Goal: Task Accomplishment & Management: Manage account settings

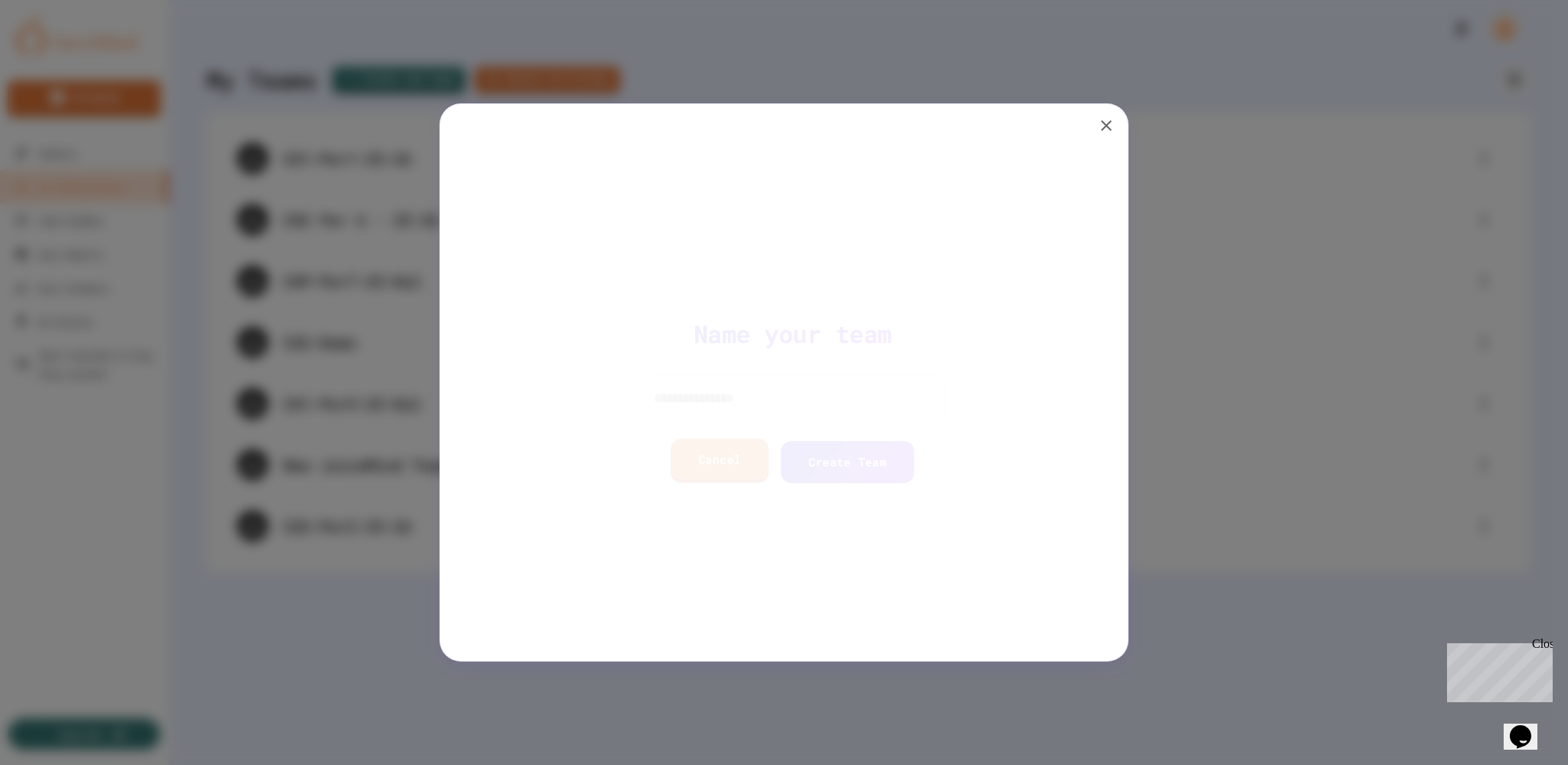
click at [688, 472] on link "Cancel" at bounding box center [711, 461] width 98 height 43
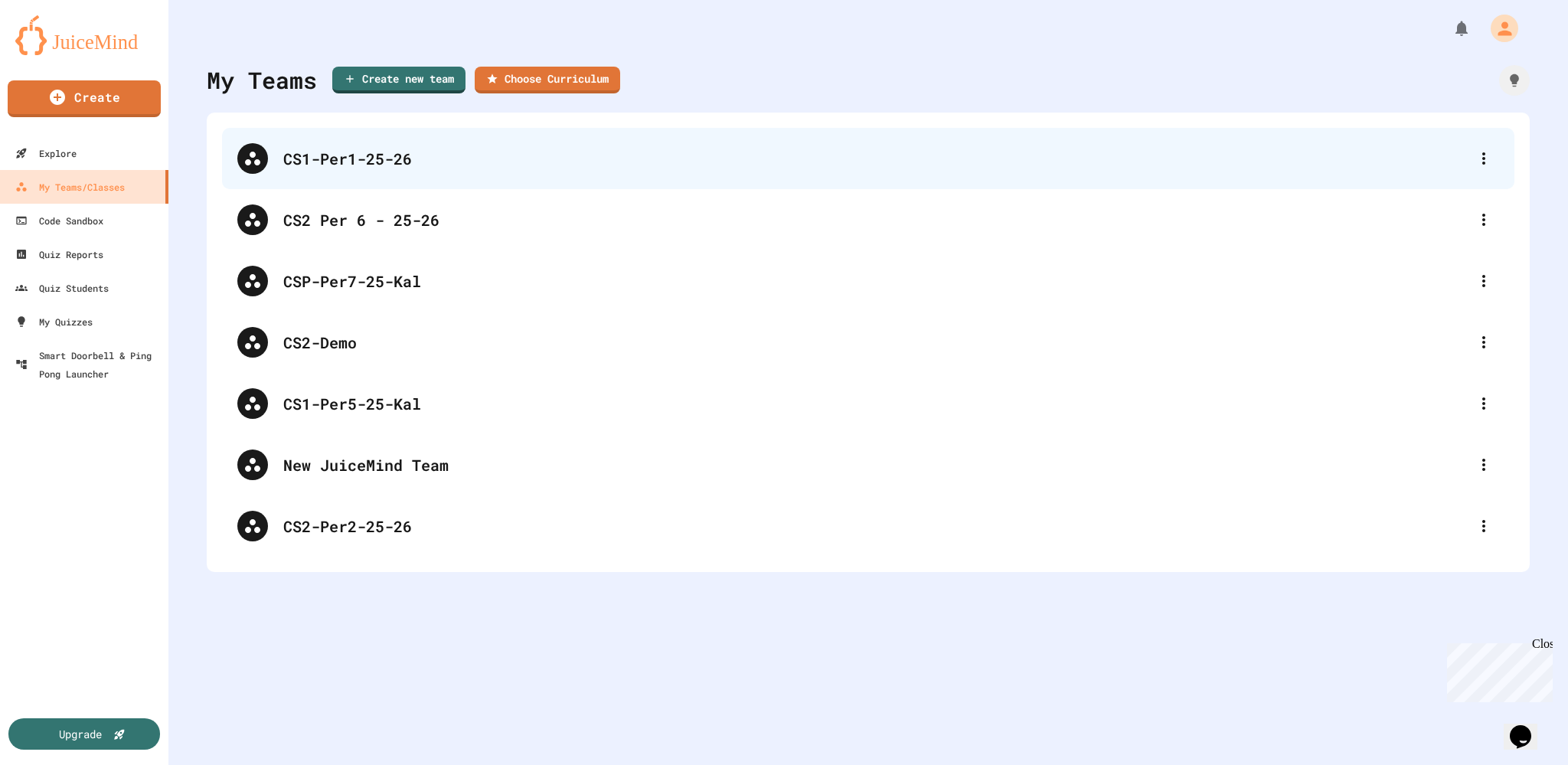
click at [317, 166] on div "CS1-Per1-25-26" at bounding box center [876, 158] width 1185 height 23
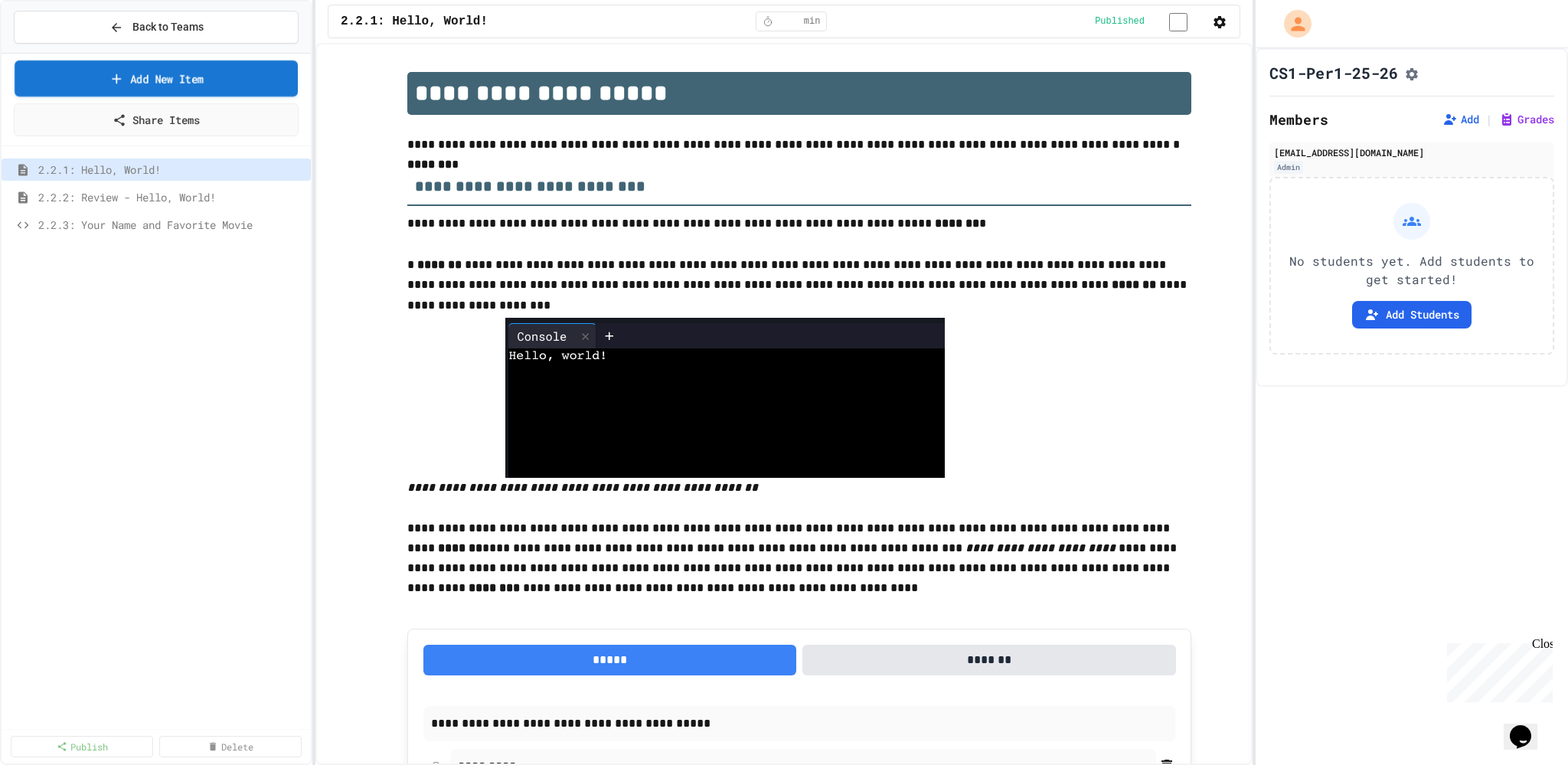
click at [114, 78] on icon at bounding box center [117, 78] width 9 height 9
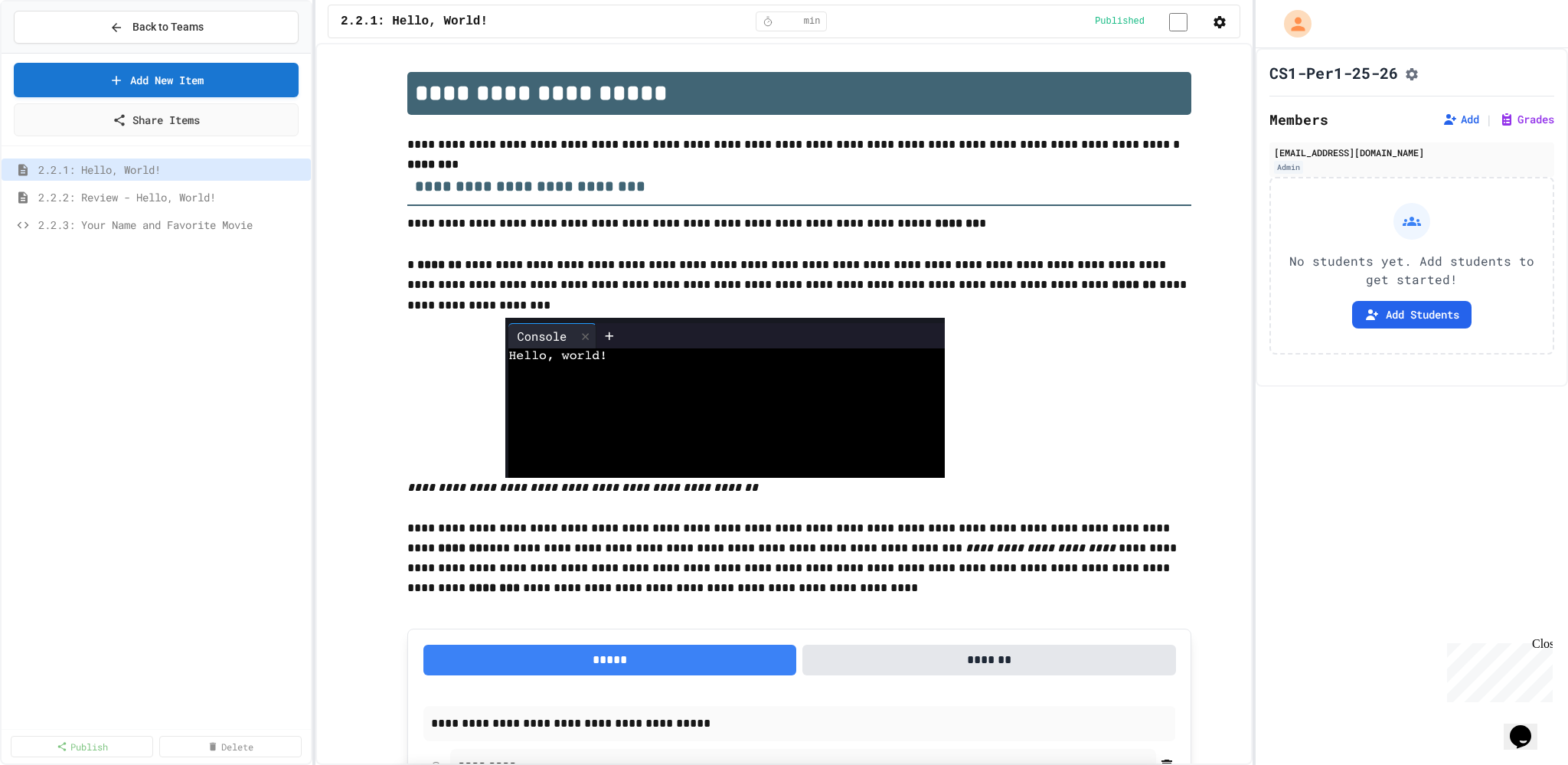
select select "**********"
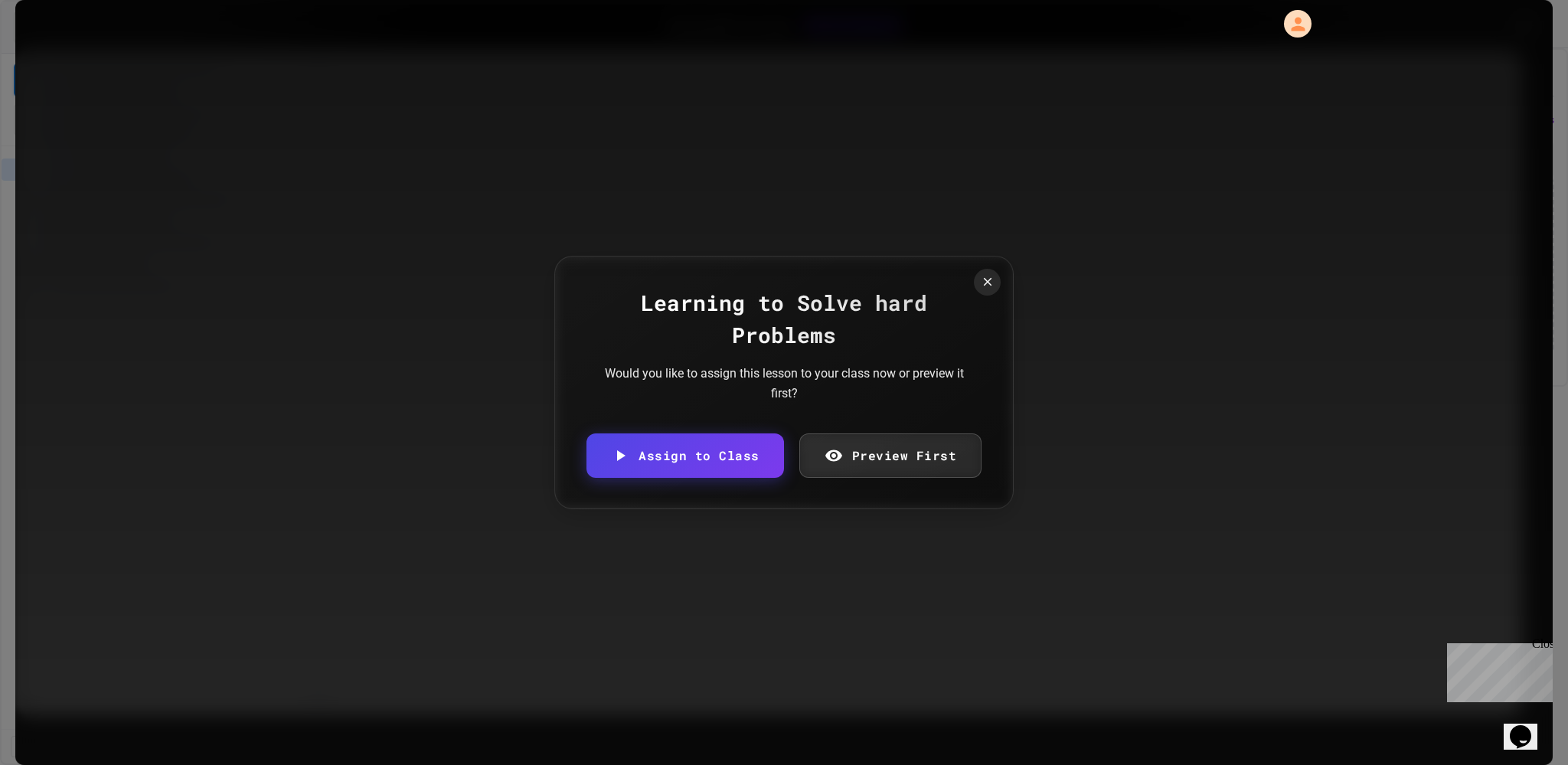
click at [614, 460] on link "Assign to Class" at bounding box center [685, 455] width 197 height 44
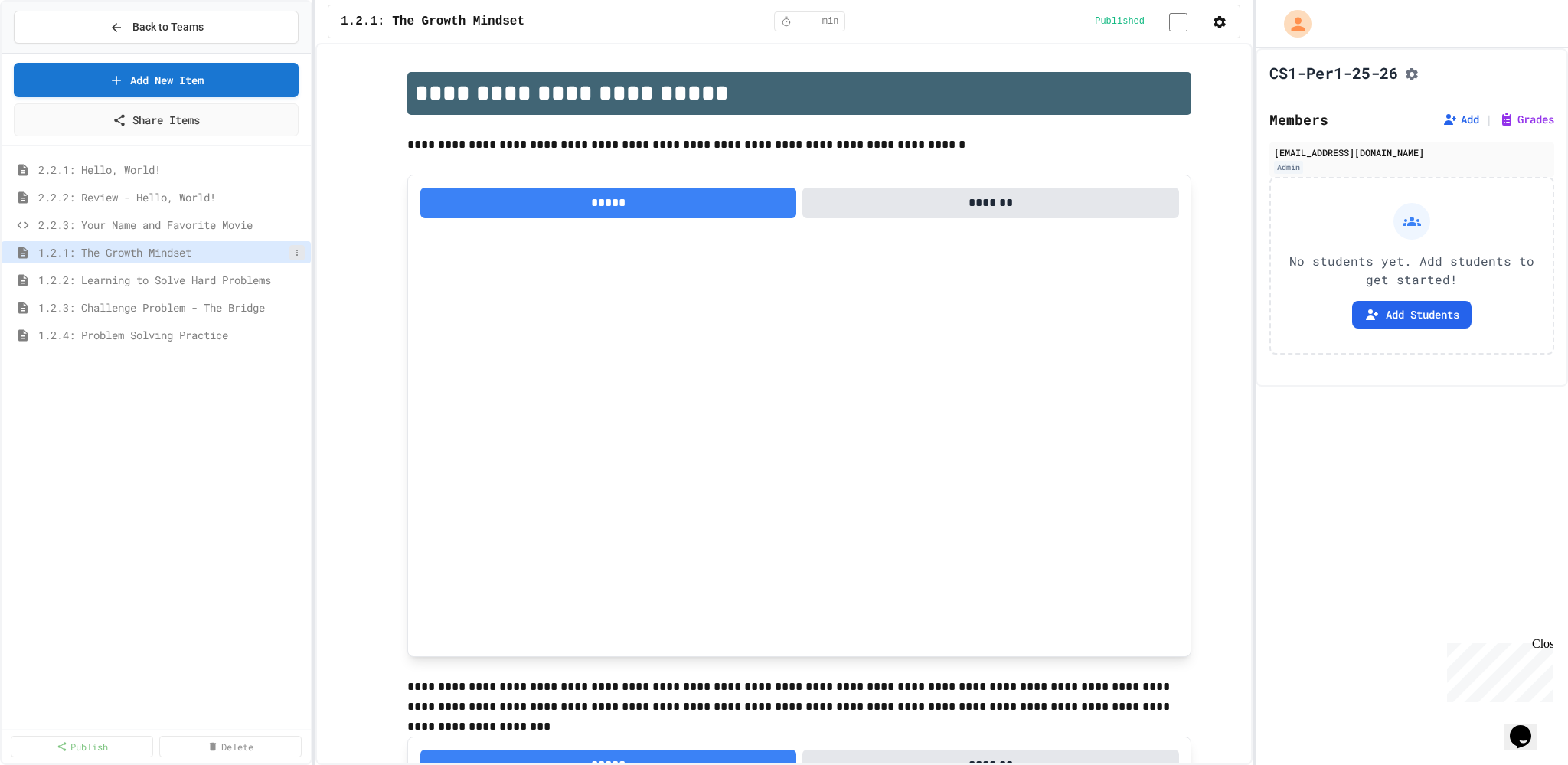
click at [291, 251] on button at bounding box center [297, 253] width 15 height 15
click at [1177, 24] on div at bounding box center [784, 382] width 1568 height 765
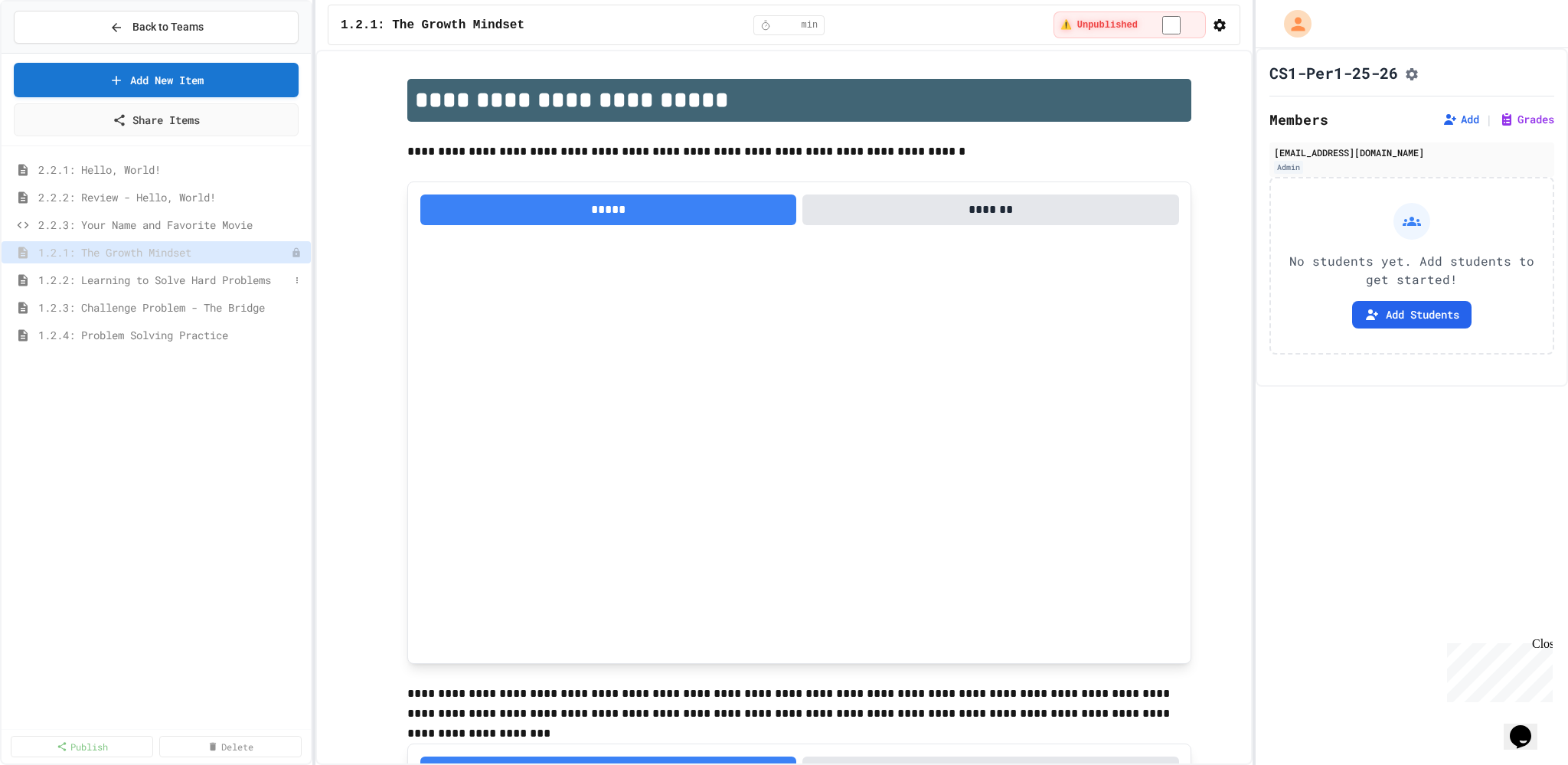
click at [265, 278] on span "1.2.2: Learning to Solve Hard Problems" at bounding box center [163, 280] width 251 height 16
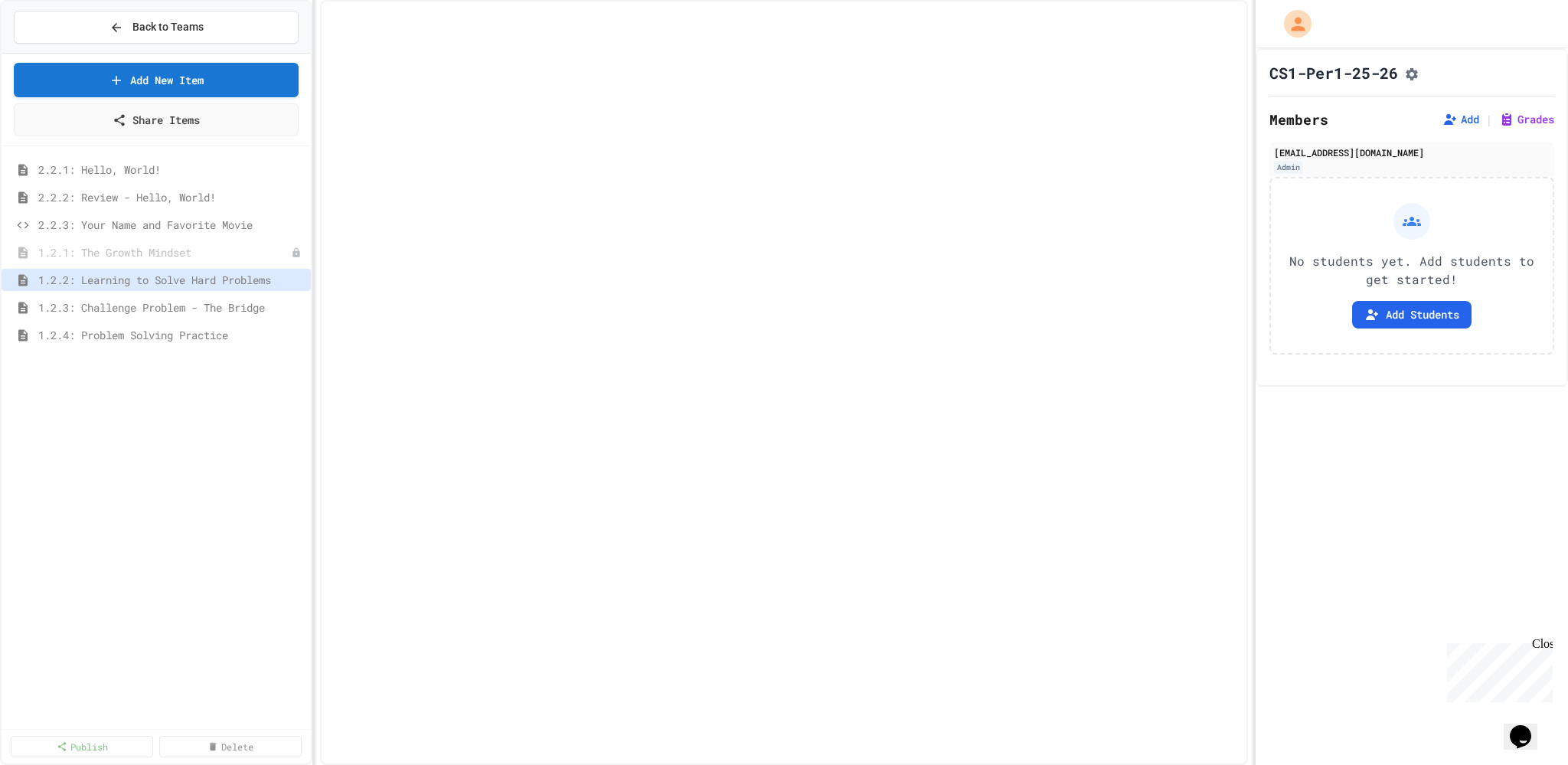
select select "***"
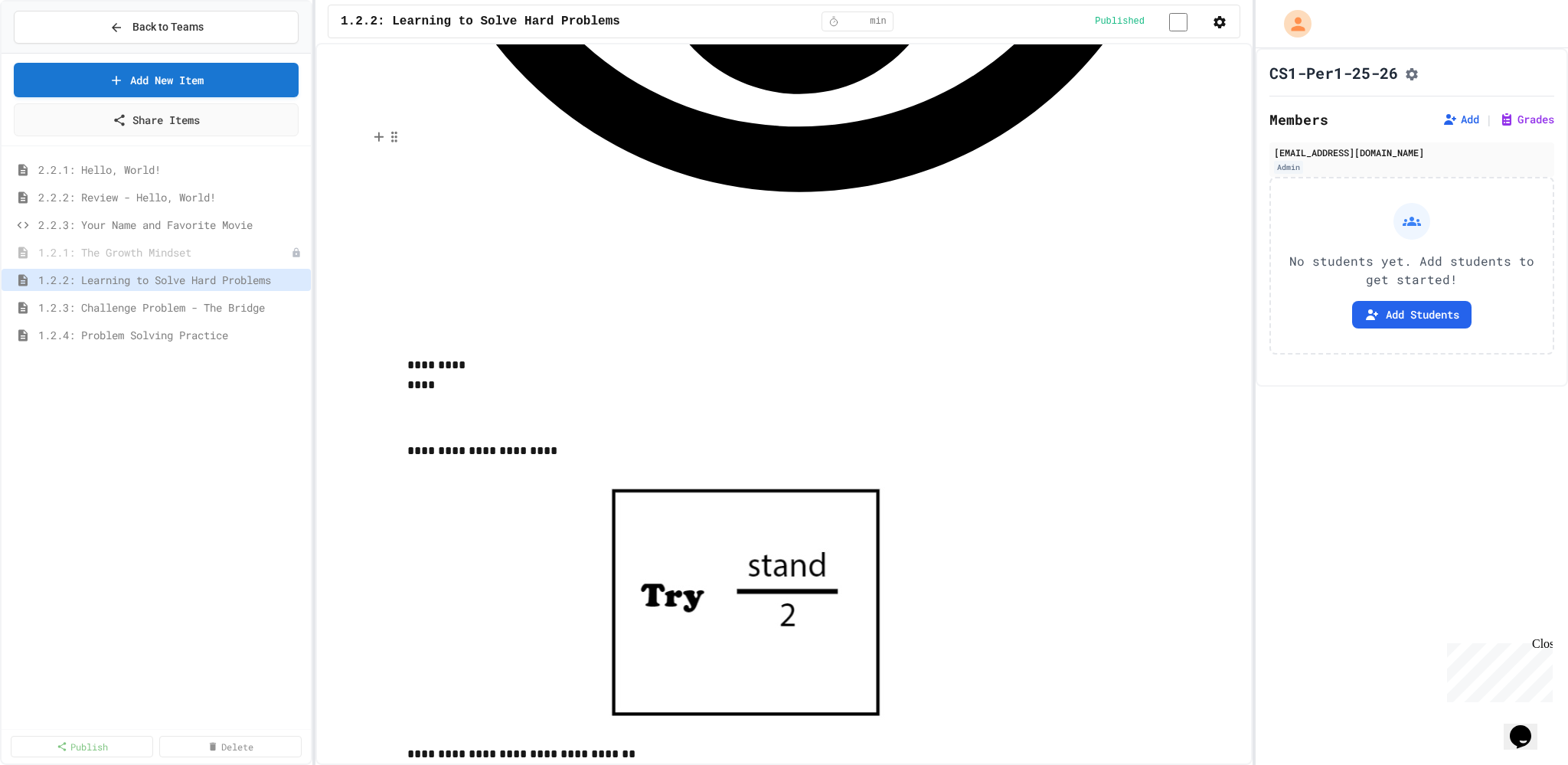
scroll to position [1762, 0]
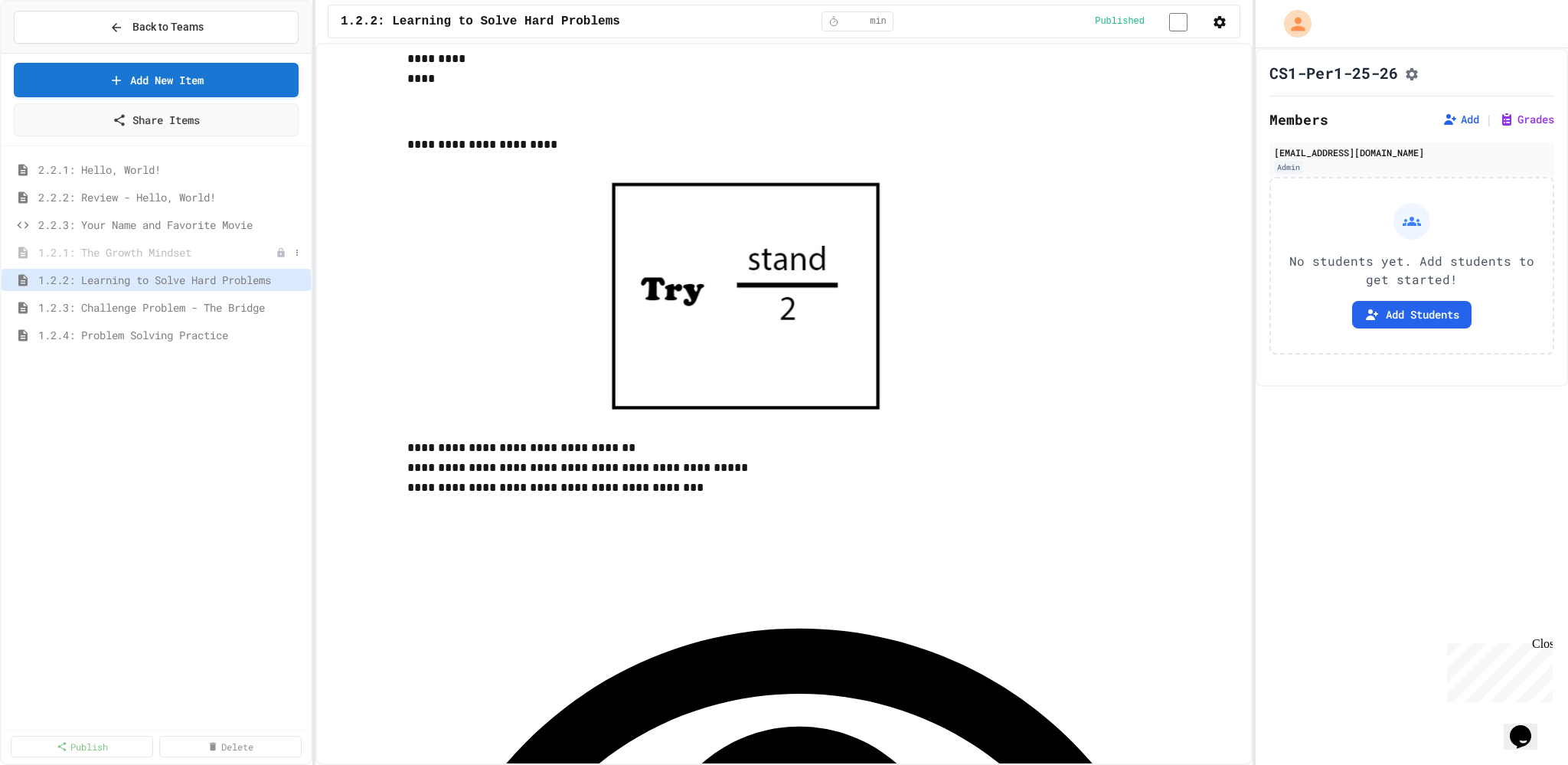
click at [305, 254] on div "1.2.1: The Growth Mindset" at bounding box center [157, 252] width 309 height 23
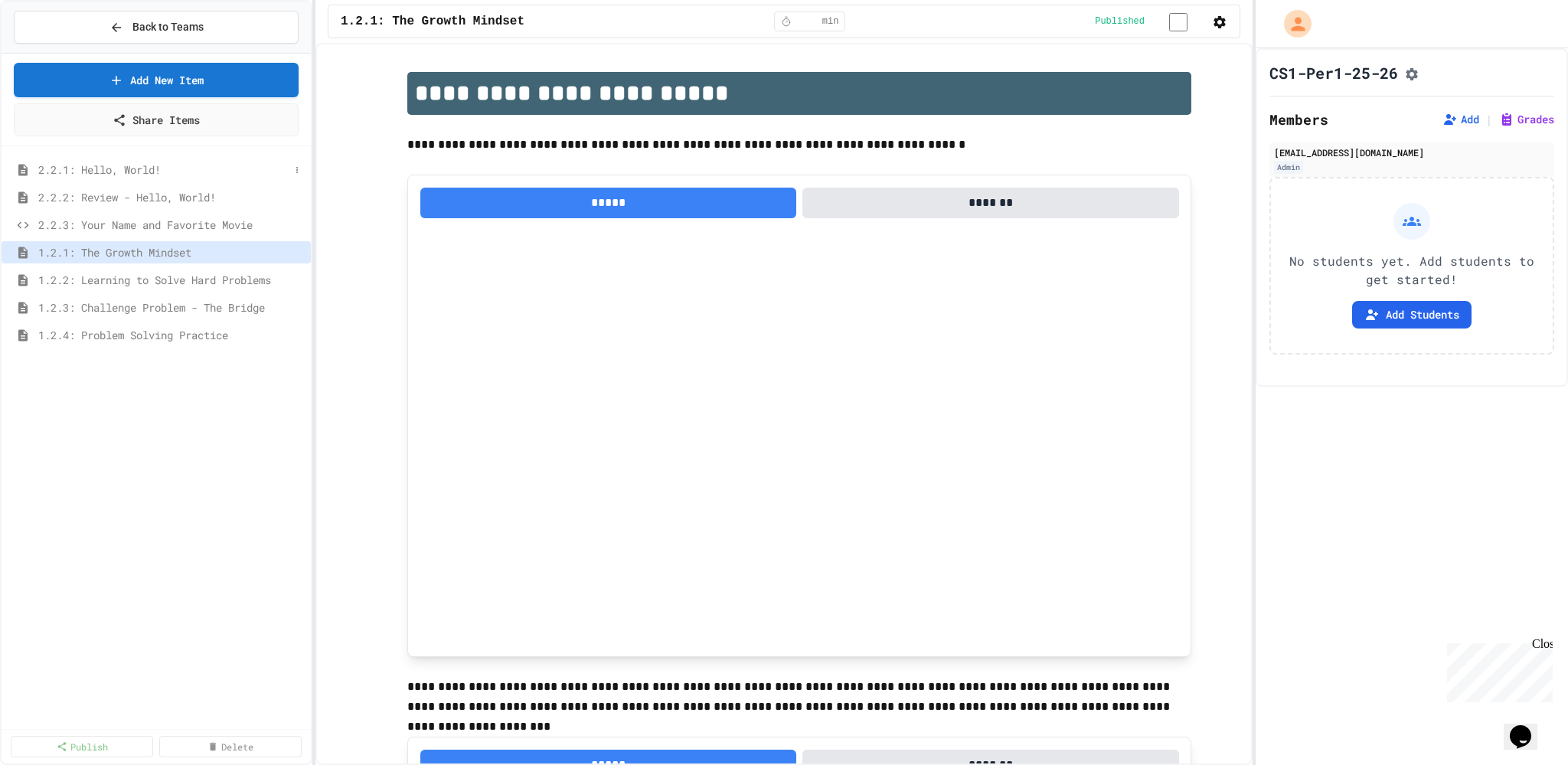
click at [77, 164] on span "2.2.1: Hello, World!" at bounding box center [163, 170] width 251 height 16
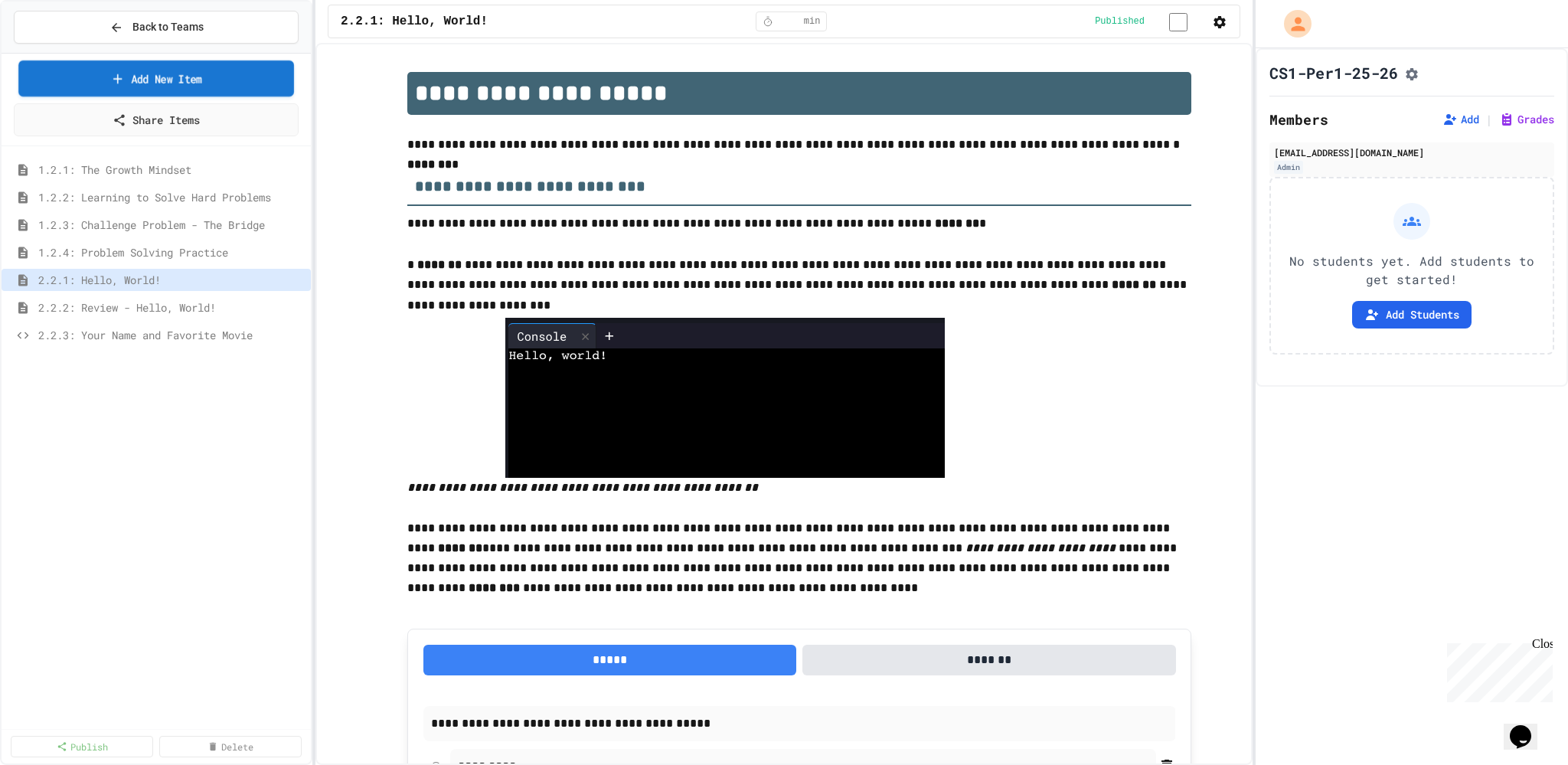
click at [218, 65] on link "Add New Item" at bounding box center [156, 79] width 276 height 36
select select "**********"
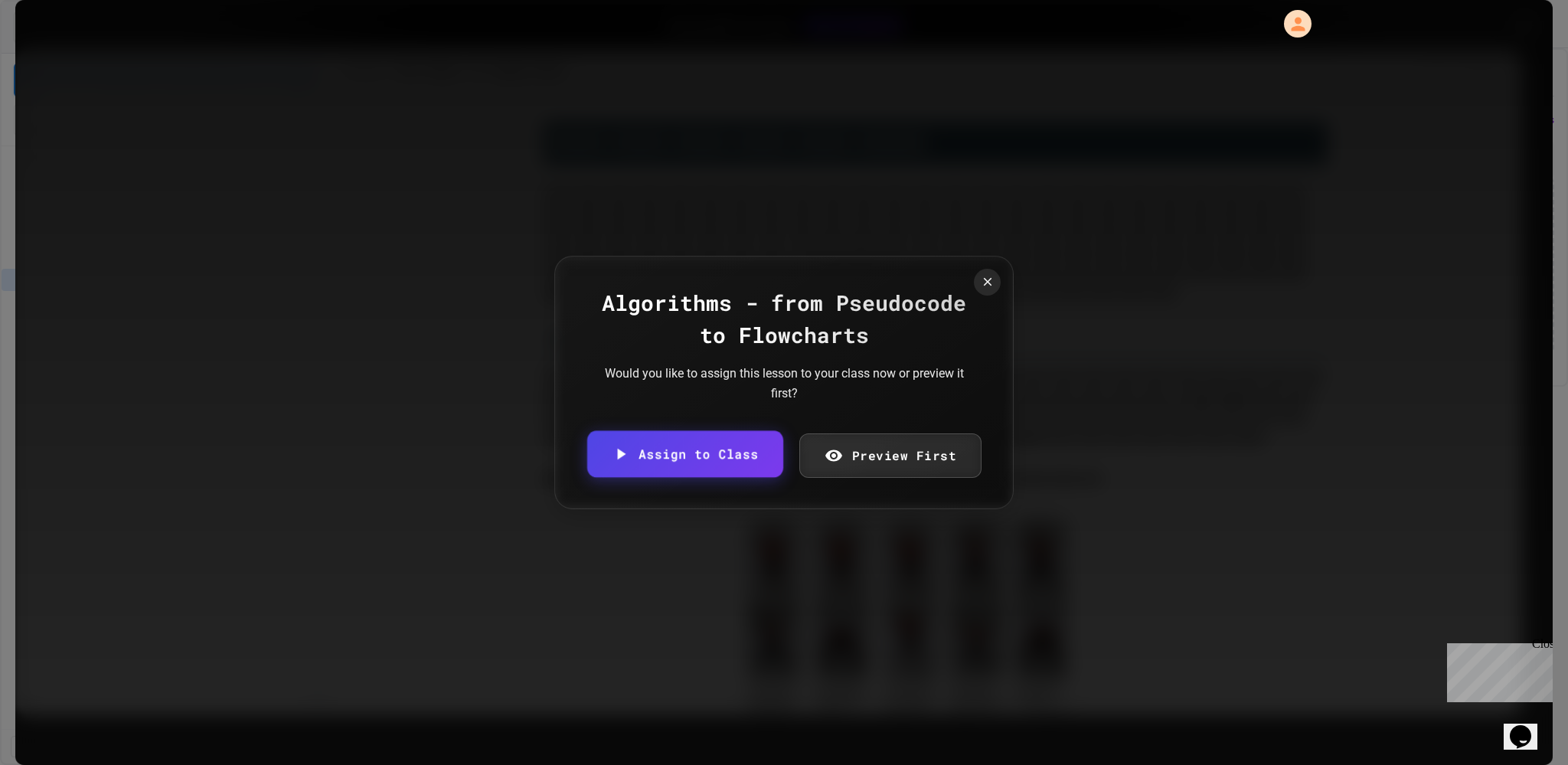
click at [723, 448] on link "Assign to Class" at bounding box center [685, 454] width 196 height 47
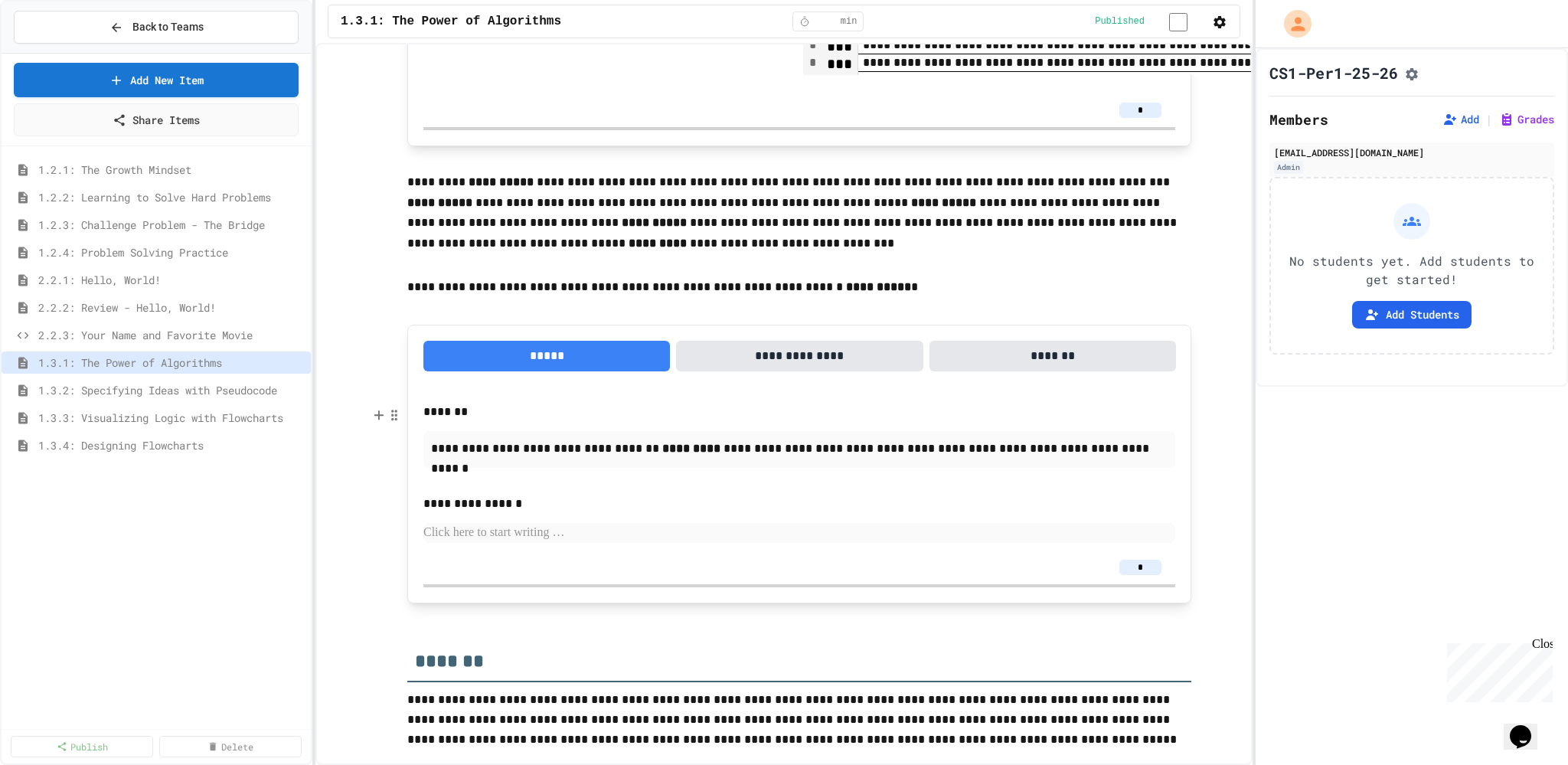
scroll to position [2844, 0]
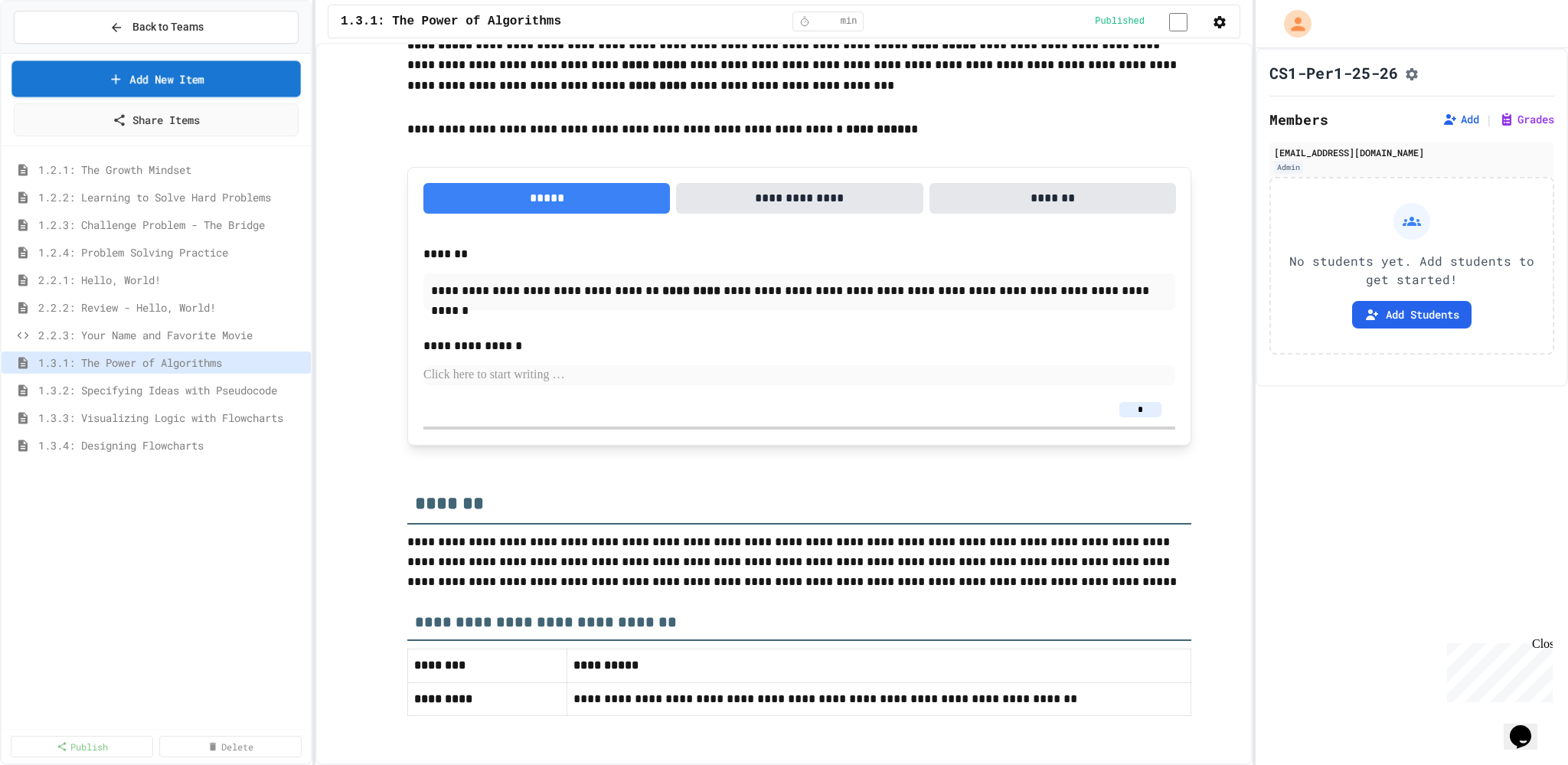
click at [112, 72] on icon at bounding box center [115, 80] width 15 height 16
select select "**********"
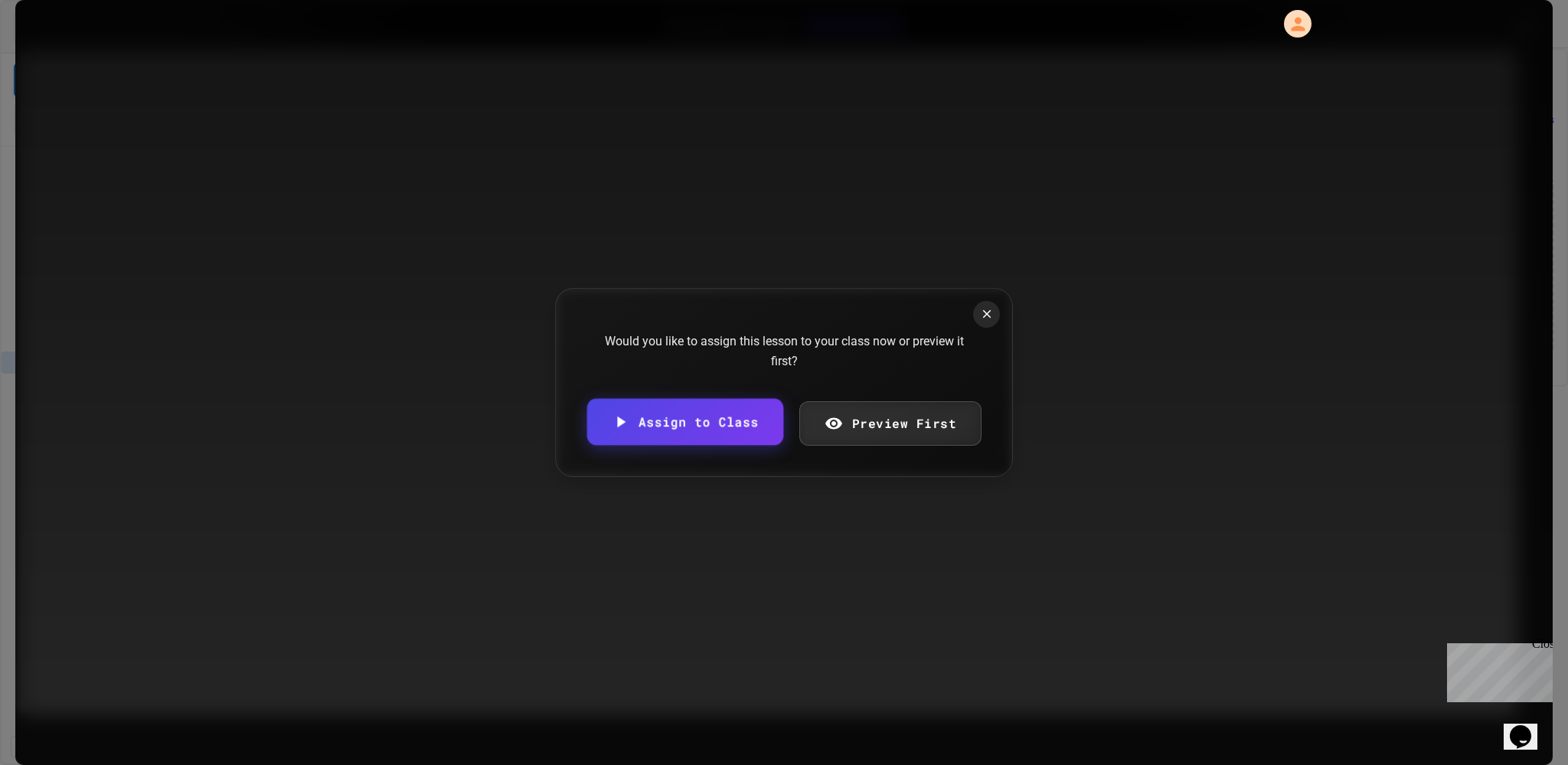
click at [605, 426] on link "Assign to Class" at bounding box center [685, 423] width 196 height 47
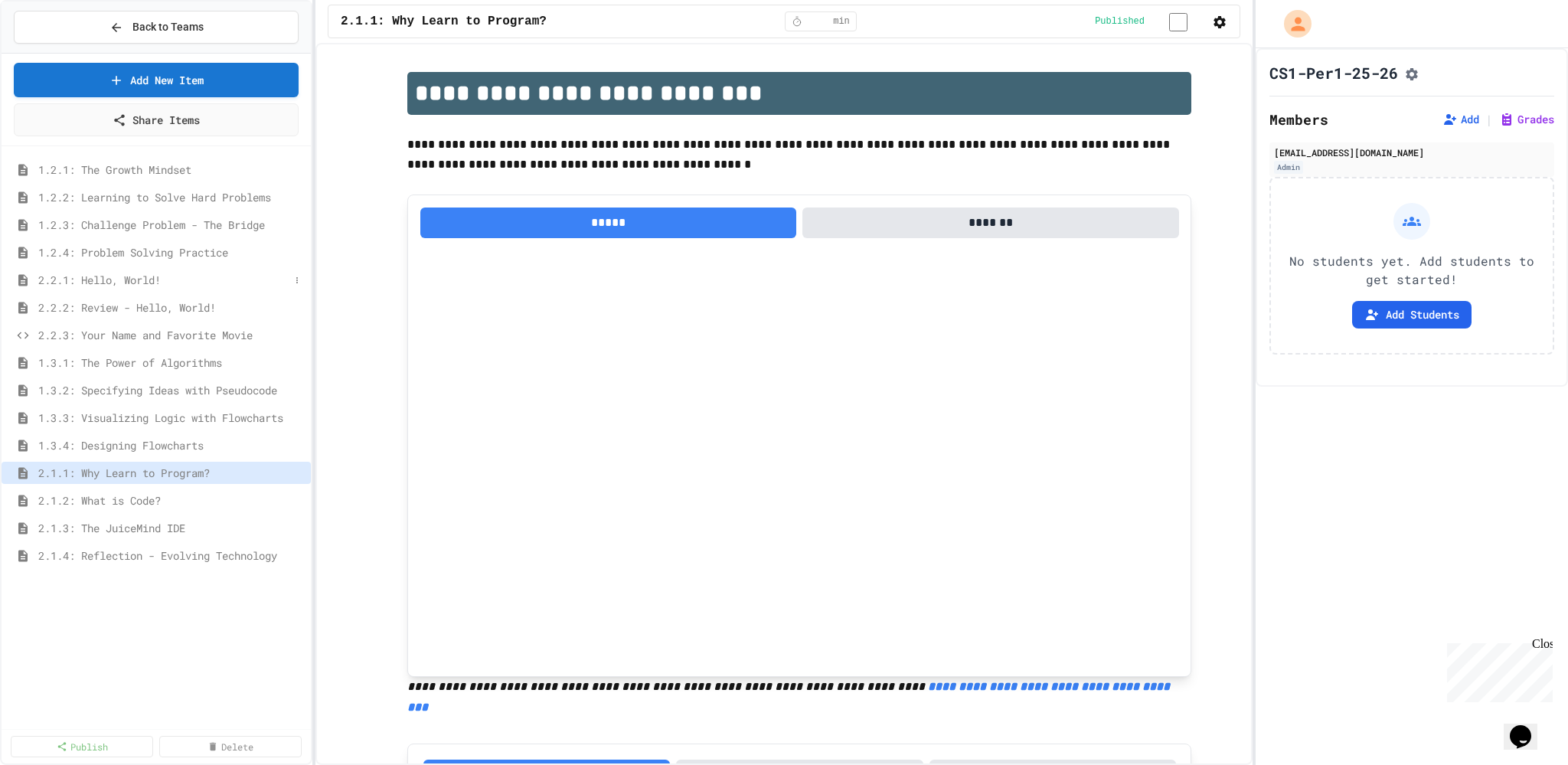
click at [188, 277] on span "2.2.1: Hello, World!" at bounding box center [163, 280] width 251 height 16
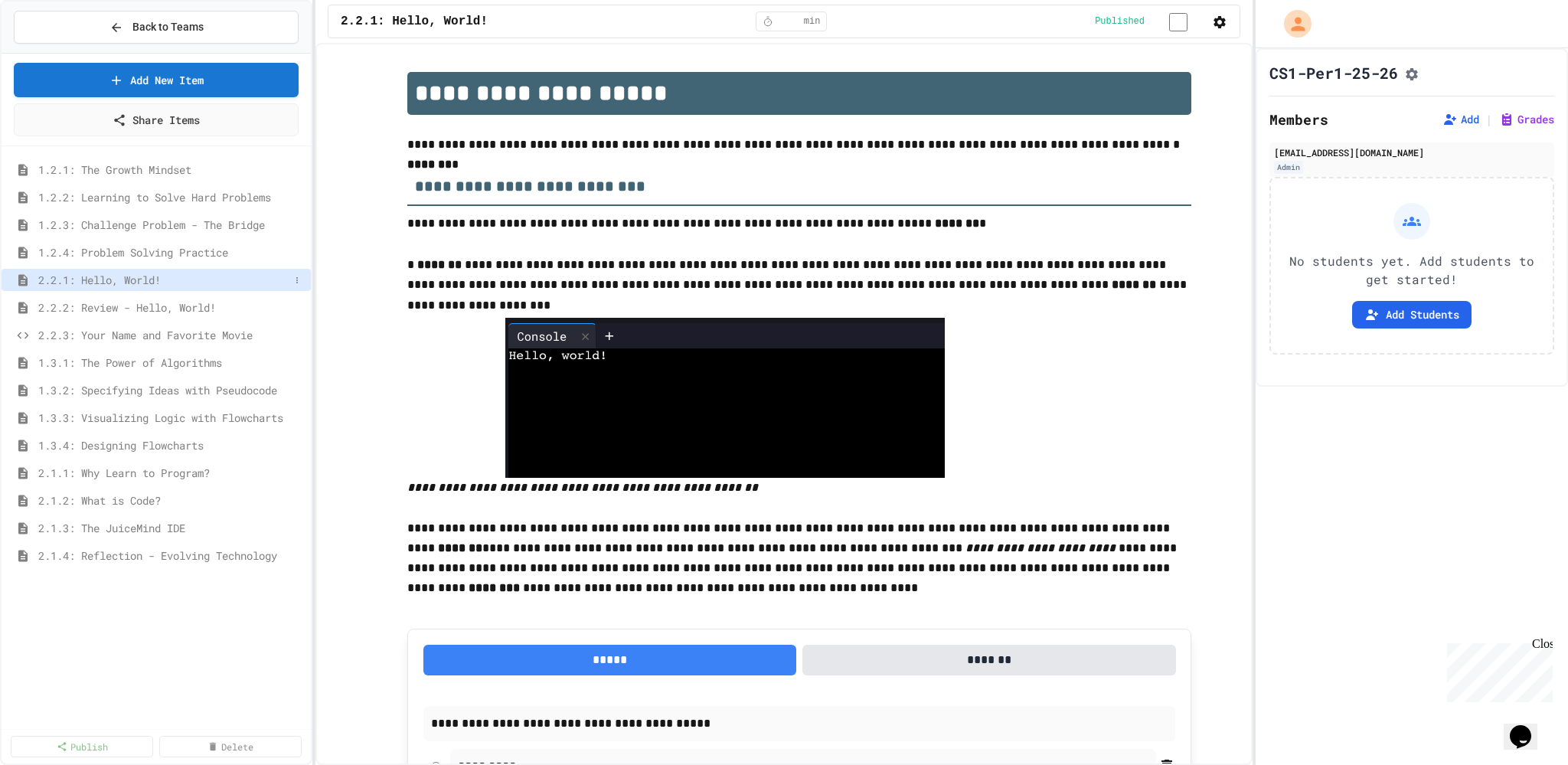
click at [21, 278] on icon at bounding box center [23, 280] width 9 height 12
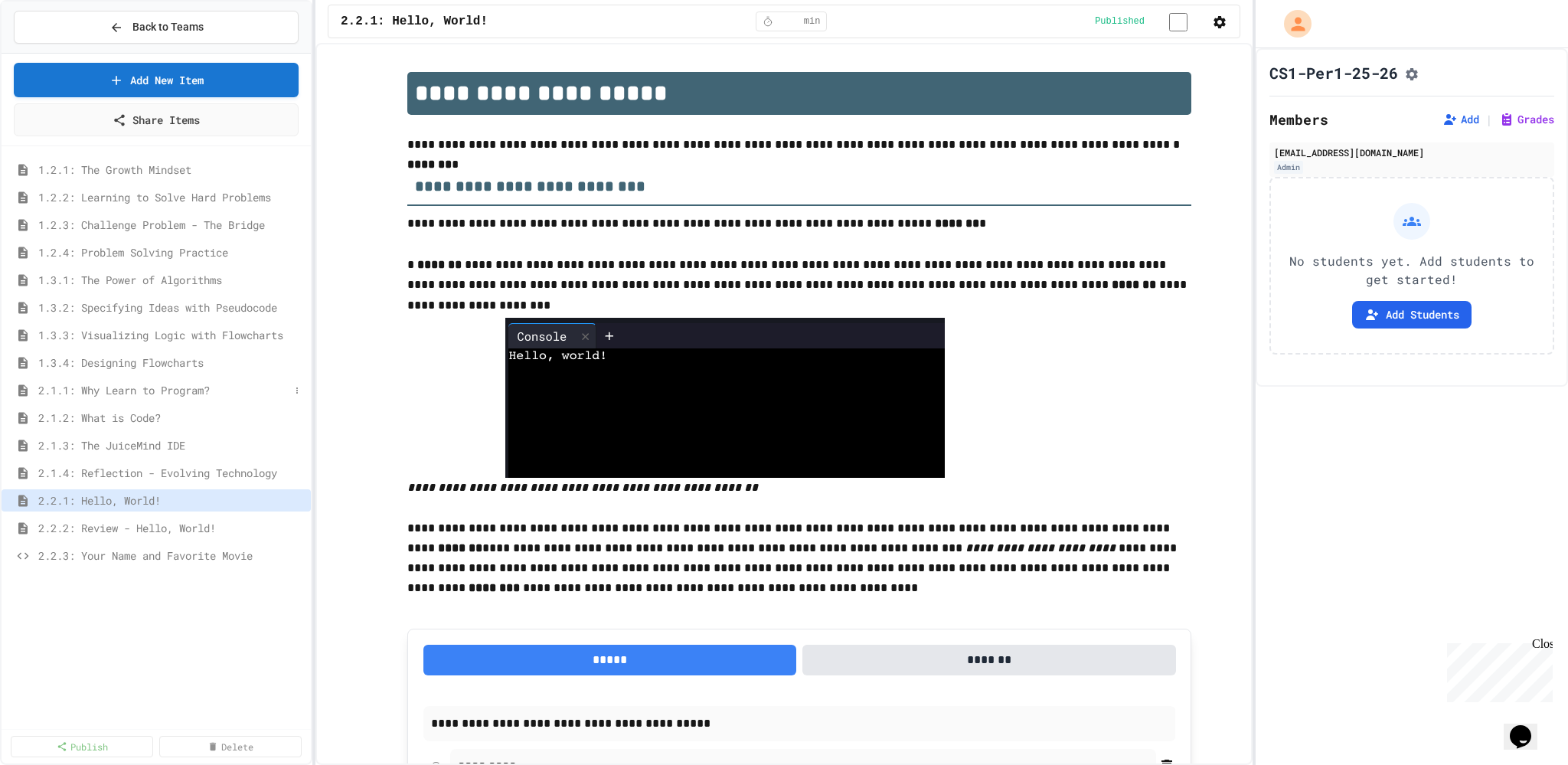
click at [227, 394] on span "2.1.1: Why Learn to Program?" at bounding box center [163, 390] width 251 height 16
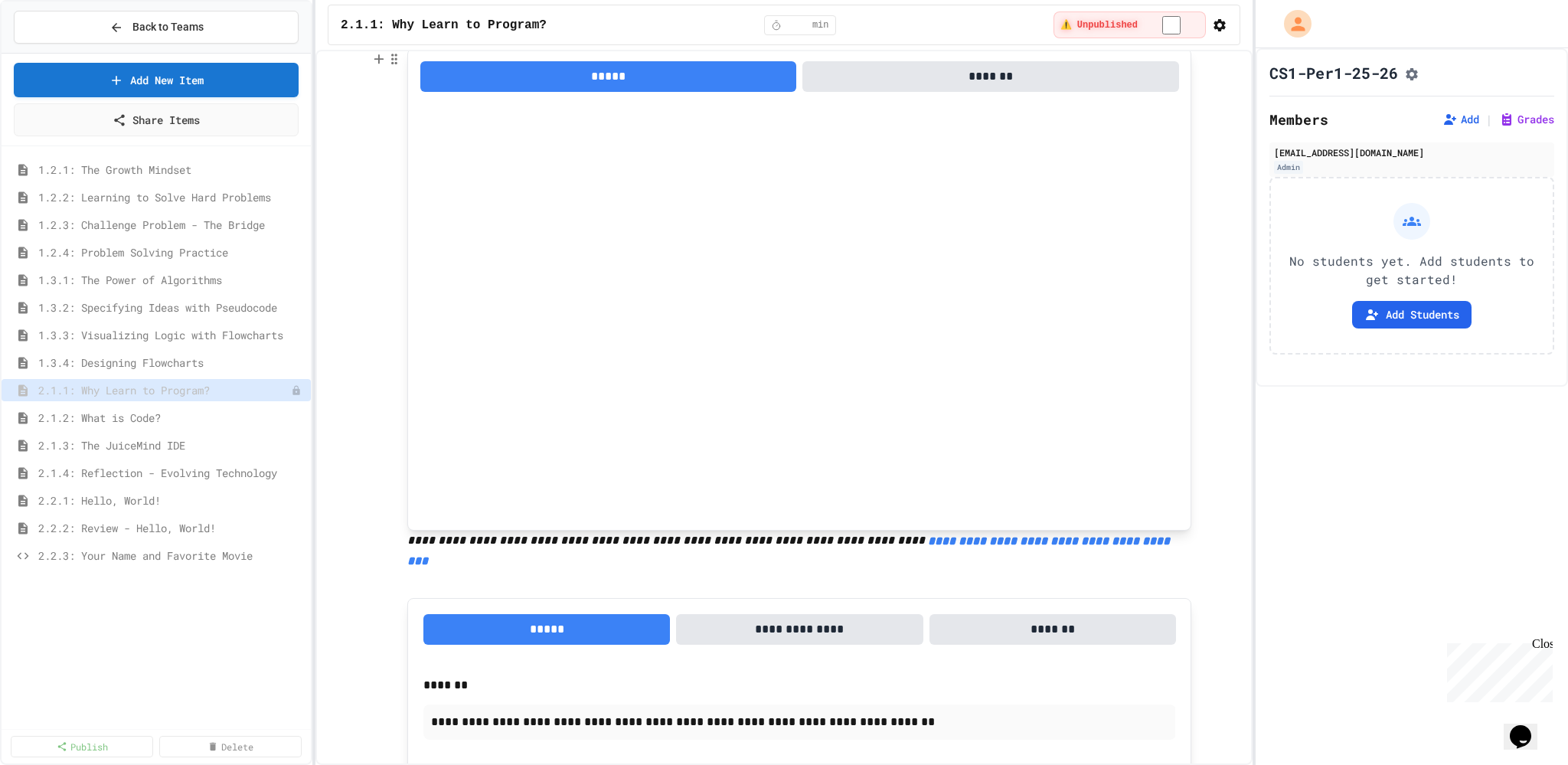
scroll to position [230, 0]
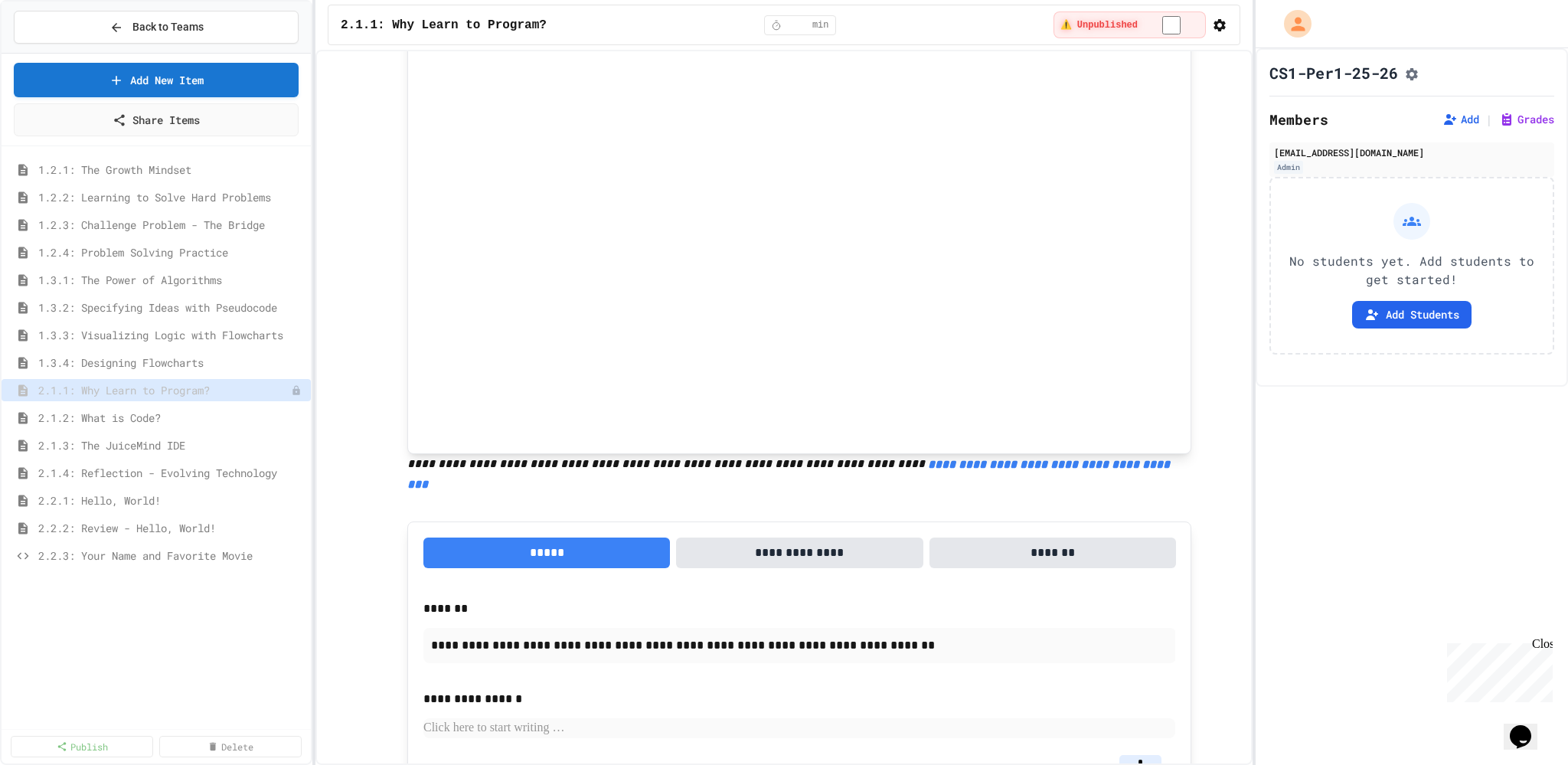
click at [191, 428] on div "2.1.2: What is Code?" at bounding box center [157, 420] width 309 height 27
click at [146, 420] on span "2.1.2: What is Code?" at bounding box center [163, 418] width 251 height 16
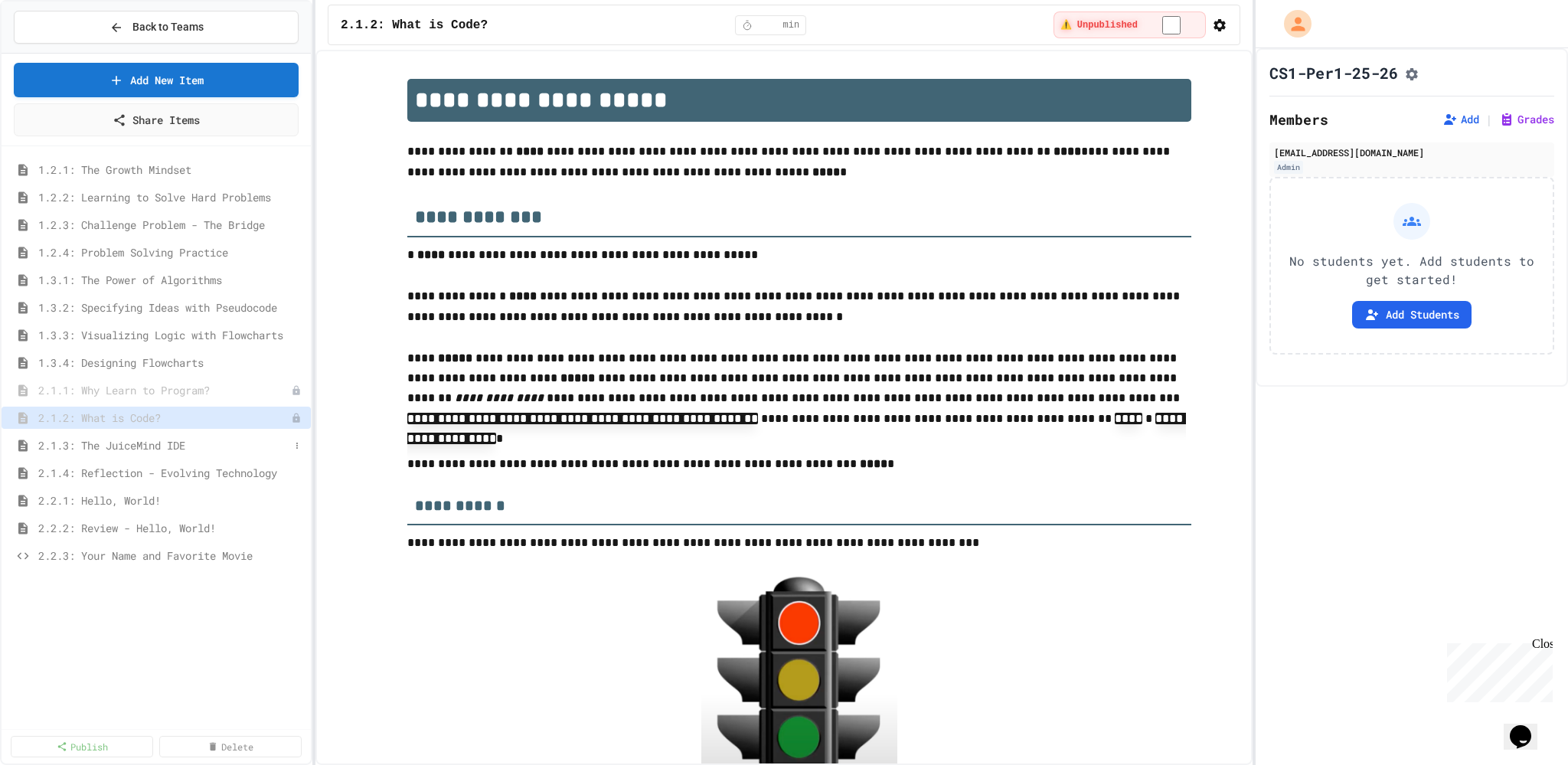
click at [115, 450] on div "2.1.3: The JuiceMind IDE" at bounding box center [157, 445] width 309 height 23
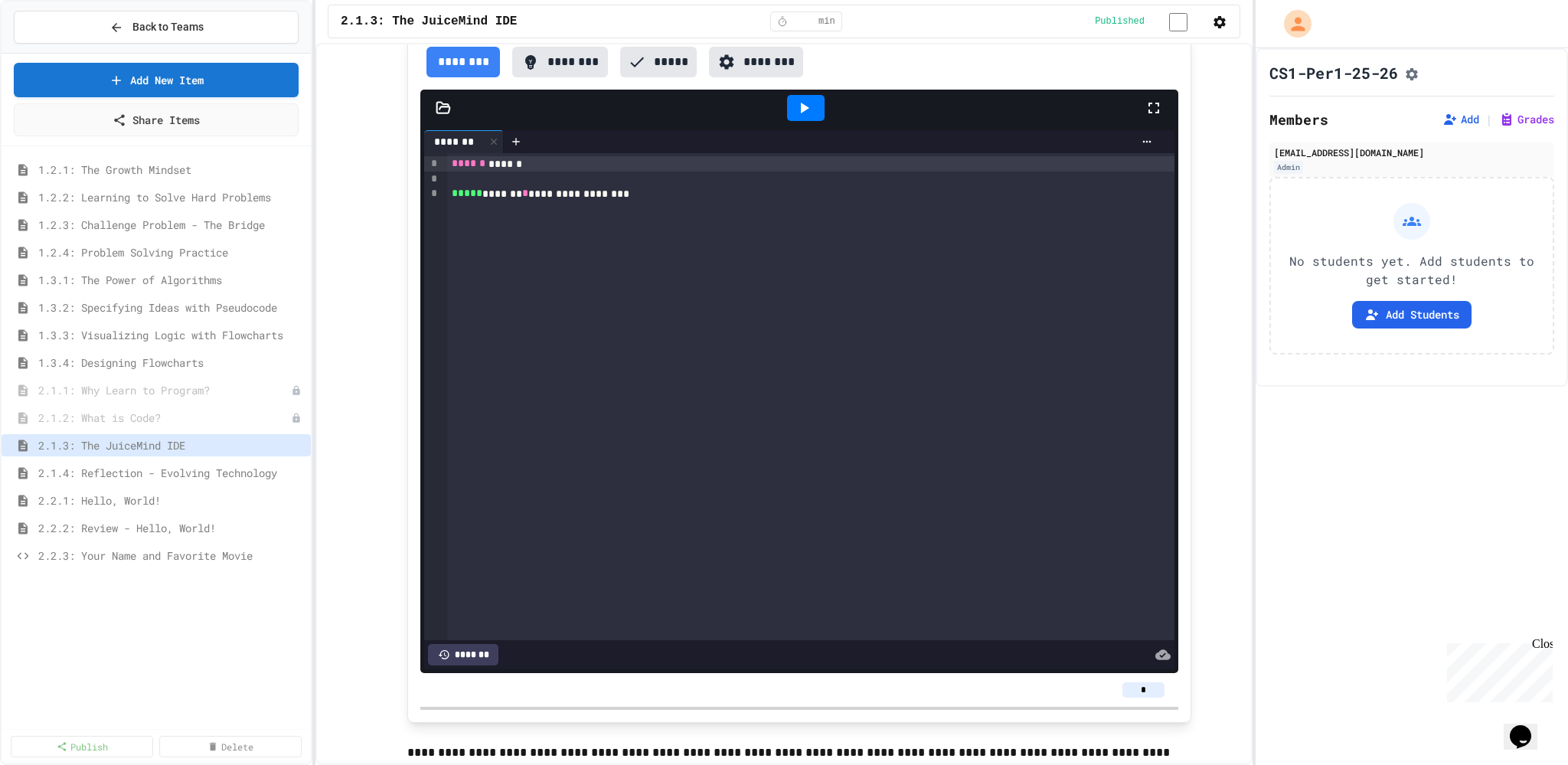
scroll to position [372, 0]
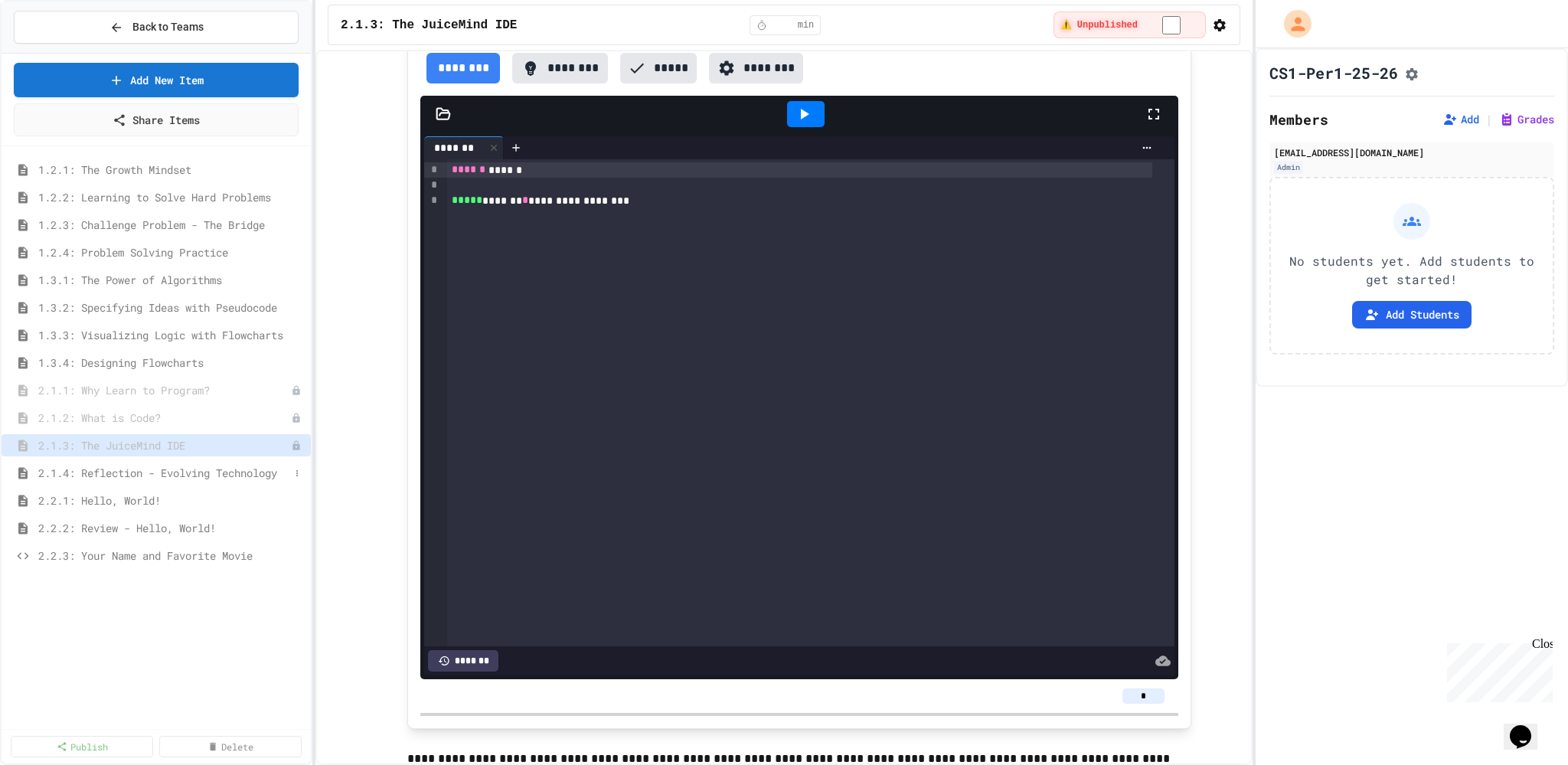
click at [195, 473] on span "2.1.4: Reflection - Evolving Technology" at bounding box center [163, 473] width 251 height 16
